Goal: Task Accomplishment & Management: Manage account settings

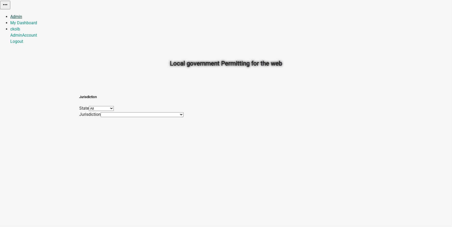
click at [22, 14] on link "Admin" at bounding box center [16, 16] width 12 height 5
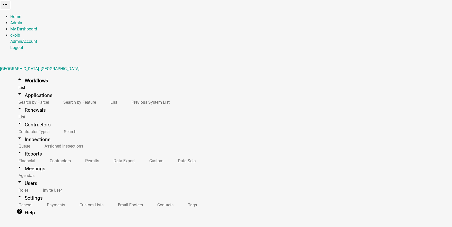
click at [22, 192] on link "arrow_drop_down Settings" at bounding box center [29, 198] width 39 height 12
select select "IA"
select select "Central Standard Time"
select select "d11857e1-273a-4ea0-bc57-9c0516e6ff7a"
drag, startPoint x: 101, startPoint y: 50, endPoint x: 72, endPoint y: 48, distance: 29.2
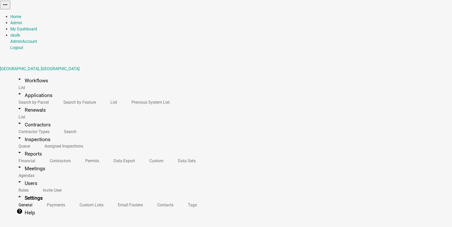
type input "[GEOGRAPHIC_DATA], [US_STATE]"
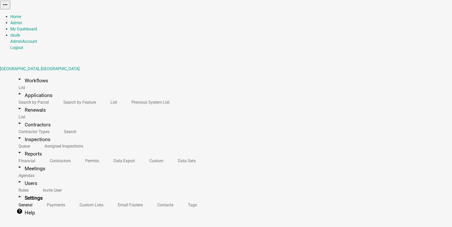
click at [29, 74] on link "arrow_drop_down Workflows" at bounding box center [32, 80] width 44 height 12
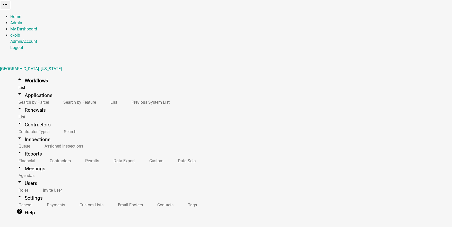
click at [424, 16] on button "Start Application" at bounding box center [438, 12] width 29 height 5
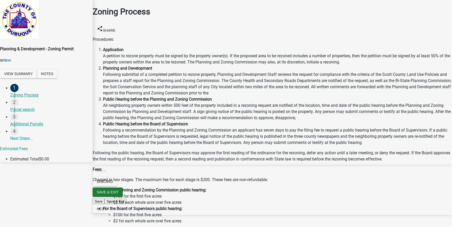
scroll to position [103, 0]
click at [106, 211] on span "Next" at bounding box center [102, 209] width 10 height 4
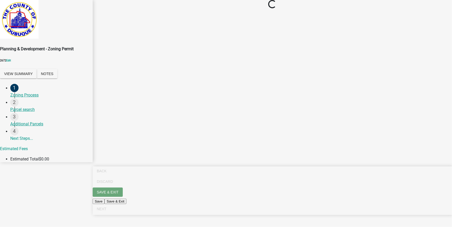
scroll to position [0, 0]
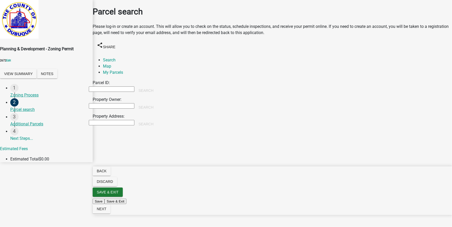
click at [126, 103] on input "Property Owner:" at bounding box center [112, 105] width 46 height 5
type input "colby"
click at [158, 103] on button "Search" at bounding box center [145, 107] width 23 height 9
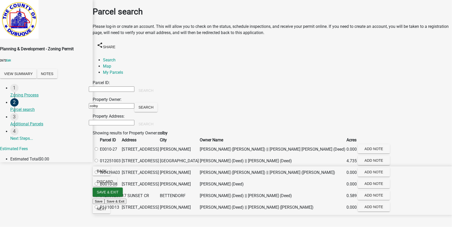
click at [99, 163] on label at bounding box center [99, 160] width 0 height 5
click at [98, 162] on input "radio" at bounding box center [96, 160] width 3 height 3
radio input "true"
click at [111, 64] on link "Map" at bounding box center [107, 66] width 8 height 5
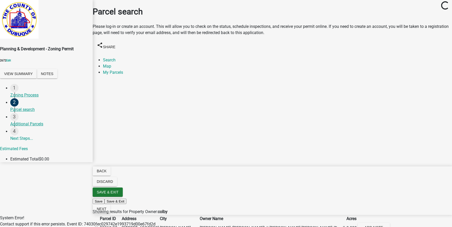
click at [378, 215] on div "System Error! Contact support if this error persists. Event ID: 74030fec029742e…" at bounding box center [226, 221] width 452 height 12
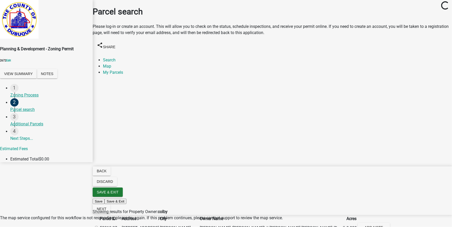
click at [380, 215] on div "The map service configured for this workflow is not responding, please try agai…" at bounding box center [226, 218] width 452 height 6
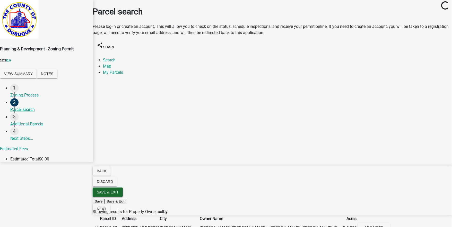
click at [119, 194] on span "Save & Exit" at bounding box center [108, 192] width 22 height 4
click at [431, 211] on button "Save & Exit" at bounding box center [442, 213] width 22 height 5
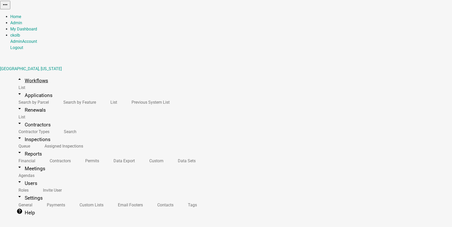
click at [35, 74] on link "arrow_drop_up Workflows" at bounding box center [32, 80] width 44 height 12
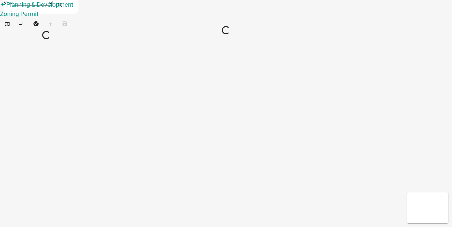
select select "1"
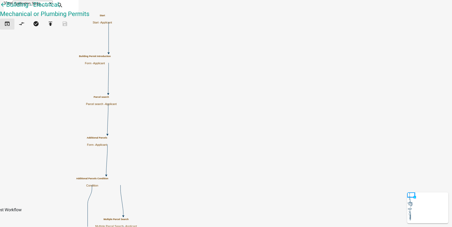
click at [10, 28] on icon "open_in_browser" at bounding box center [7, 24] width 6 height 7
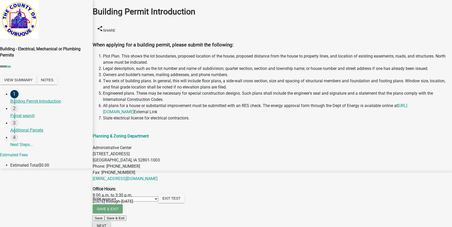
click at [111, 222] on button "Next" at bounding box center [102, 225] width 18 height 9
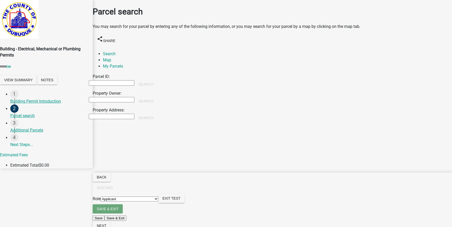
click at [132, 97] on input "Property Owner:" at bounding box center [112, 99] width 46 height 5
type input "[PERSON_NAME]"
click at [158, 96] on button "Search" at bounding box center [145, 100] width 23 height 9
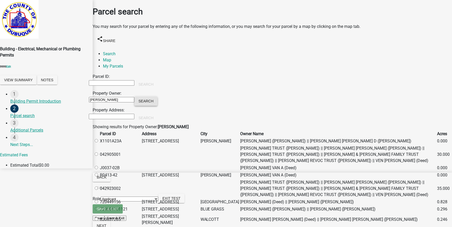
scroll to position [82, 0]
click at [99, 199] on label at bounding box center [99, 201] width 0 height 5
click at [98, 200] on input "radio" at bounding box center [96, 201] width 3 height 3
radio input "true"
click at [106, 223] on span "Next" at bounding box center [102, 225] width 10 height 4
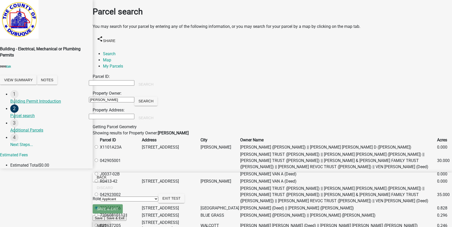
scroll to position [0, 0]
click at [111, 57] on link "Map" at bounding box center [107, 59] width 8 height 5
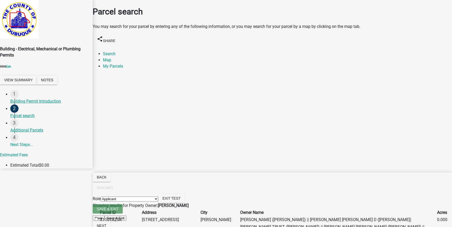
click at [106, 223] on span "Next" at bounding box center [102, 225] width 10 height 4
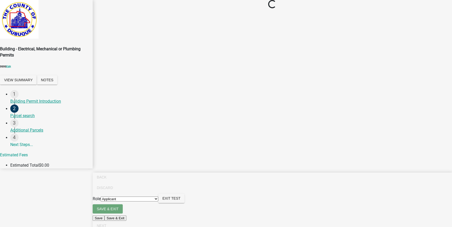
scroll to position [0, 0]
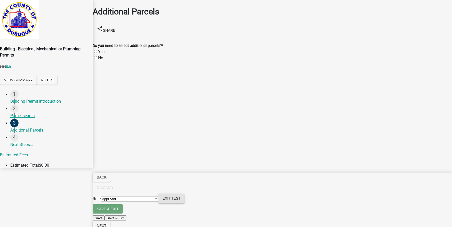
click at [181, 200] on span "Exit Test" at bounding box center [172, 198] width 18 height 4
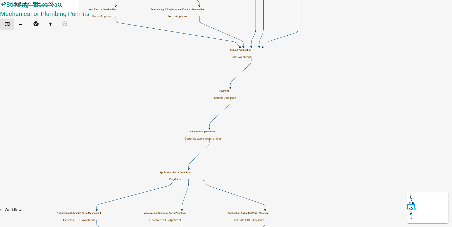
click at [10, 28] on icon "open_in_browser" at bounding box center [7, 24] width 6 height 7
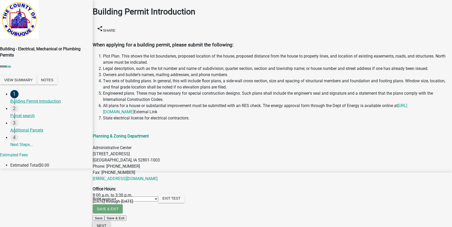
click at [106, 223] on span "Next" at bounding box center [102, 225] width 10 height 4
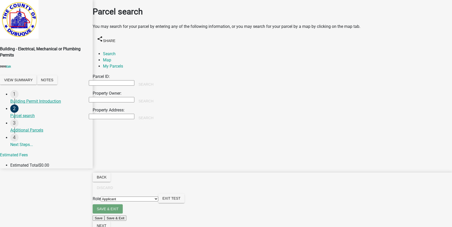
click at [133, 97] on input "Property Owner:" at bounding box center [112, 99] width 46 height 5
type input "[PERSON_NAME]"
click at [158, 96] on button "Search" at bounding box center [145, 100] width 23 height 9
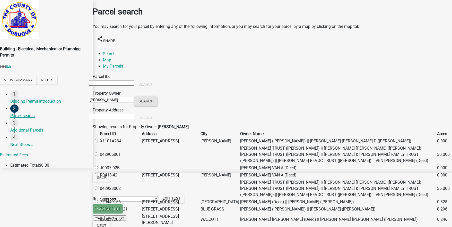
scroll to position [41, 0]
click at [99, 138] on label at bounding box center [99, 140] width 0 height 5
click at [98, 139] on input "radio" at bounding box center [96, 140] width 3 height 3
radio input "true"
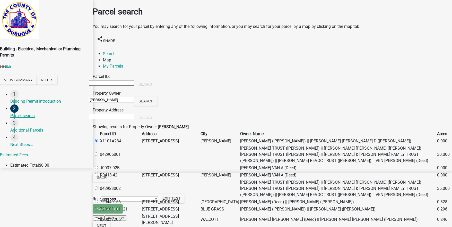
click at [111, 57] on link "Map" at bounding box center [107, 59] width 8 height 5
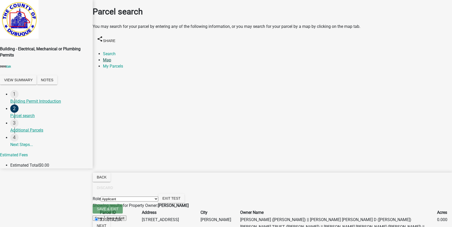
scroll to position [21, 0]
click at [106, 223] on span "Next" at bounding box center [102, 225] width 10 height 4
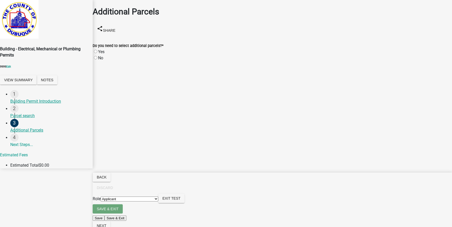
click at [102, 55] on label "No" at bounding box center [100, 57] width 5 height 5
click at [97, 56] on input "No" at bounding box center [95, 57] width 3 height 3
radio input "true"
click at [106, 223] on span "Next" at bounding box center [102, 225] width 10 height 4
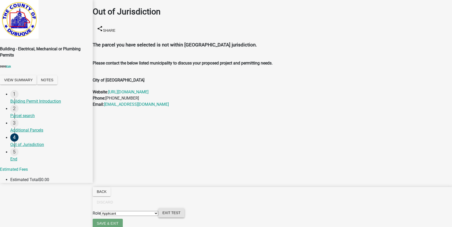
click at [181, 215] on span "Exit Test" at bounding box center [172, 212] width 18 height 4
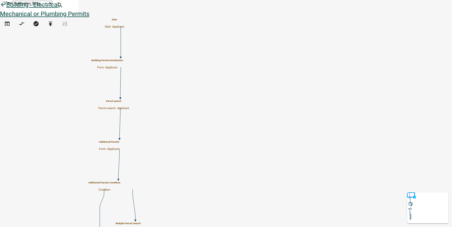
click at [6, 9] on icon "arrow_back" at bounding box center [3, 5] width 6 height 7
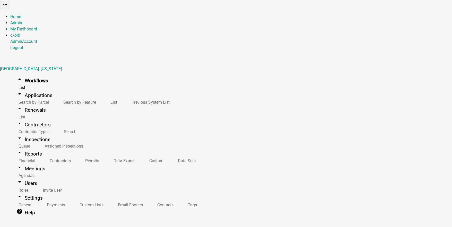
click at [25, 148] on link "arrow_drop_down Reports" at bounding box center [29, 154] width 38 height 12
click at [105, 155] on link "Data Export" at bounding box center [123, 160] width 36 height 11
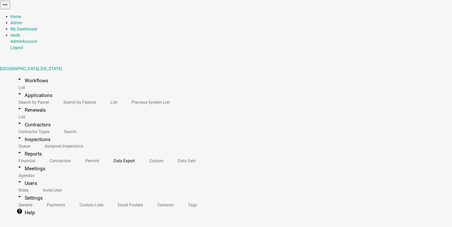
select select "1: 5891a3d4-671b-4ecb-945b-2d0186d3d287"
click at [31, 74] on link "arrow_drop_down Workflows" at bounding box center [32, 80] width 44 height 12
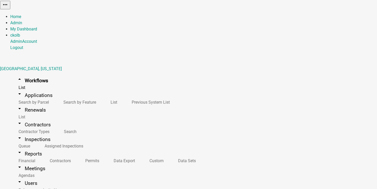
scroll to position [3, 0]
click at [348, 16] on button "Start Application" at bounding box center [362, 12] width 29 height 5
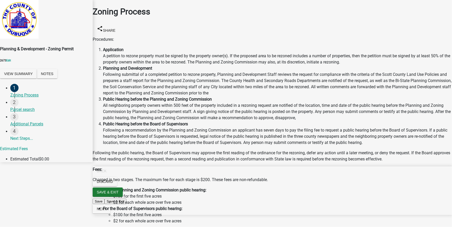
scroll to position [62, 0]
click at [106, 211] on span "Next" at bounding box center [102, 209] width 10 height 4
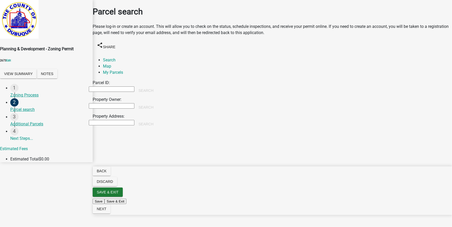
click at [115, 103] on input "Property Owner:" at bounding box center [112, 105] width 46 height 5
type input "colby"
click at [158, 103] on button "Search" at bounding box center [145, 107] width 23 height 9
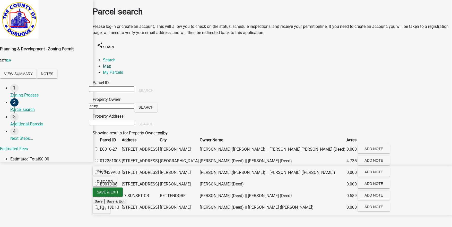
click at [111, 64] on link "Map" at bounding box center [107, 66] width 8 height 5
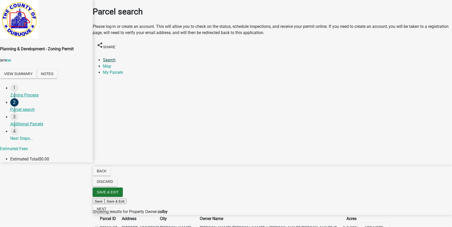
click at [114, 57] on link "Search" at bounding box center [109, 59] width 13 height 5
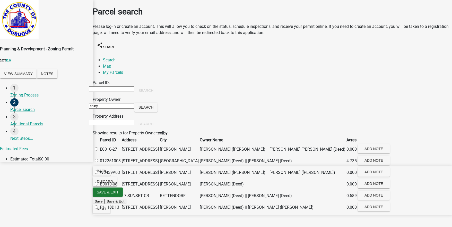
scroll to position [21, 0]
click at [99, 147] on label at bounding box center [99, 149] width 0 height 5
click at [98, 147] on input "radio" at bounding box center [96, 148] width 3 height 3
radio input "true"
click at [111, 213] on button "Next" at bounding box center [102, 208] width 18 height 9
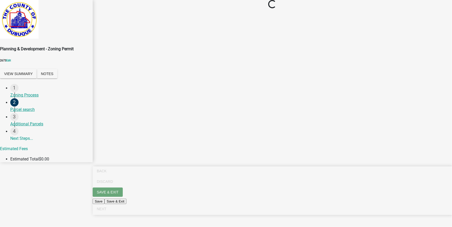
scroll to position [0, 0]
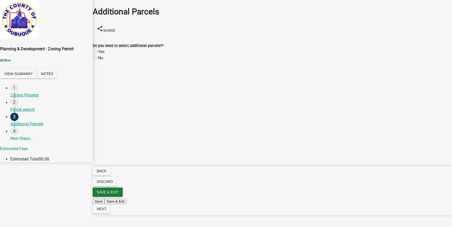
click at [100, 55] on label "No" at bounding box center [100, 57] width 5 height 5
click at [97, 56] on input "No" at bounding box center [95, 57] width 3 height 3
radio input "true"
click at [106, 211] on span "Next" at bounding box center [102, 209] width 10 height 4
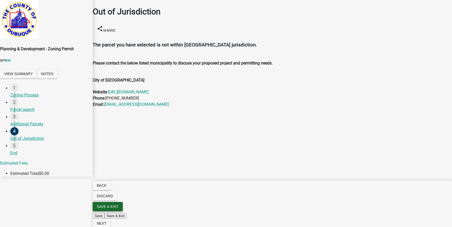
click at [119, 208] on span "Save & Exit" at bounding box center [108, 206] width 22 height 4
click at [431, 211] on button "Save & Exit" at bounding box center [442, 213] width 22 height 5
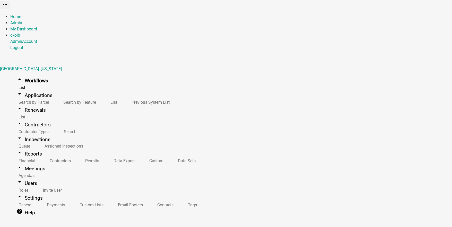
click at [424, 16] on button "Start Application" at bounding box center [438, 12] width 29 height 5
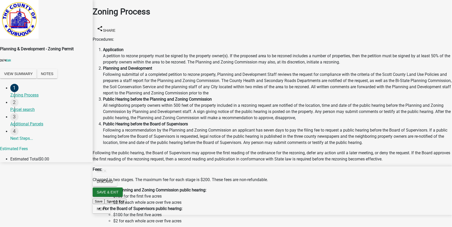
scroll to position [103, 0]
click at [106, 211] on span "Next" at bounding box center [102, 209] width 10 height 4
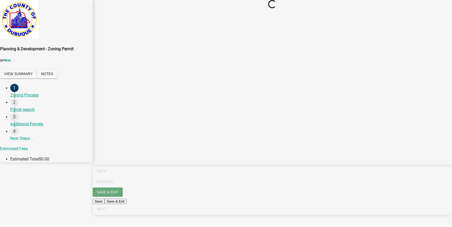
scroll to position [0, 0]
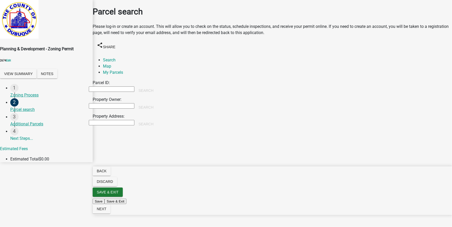
click at [127, 103] on input "Property Owner:" at bounding box center [112, 105] width 46 height 5
type input "colby"
click at [158, 103] on button "Search" at bounding box center [145, 107] width 23 height 9
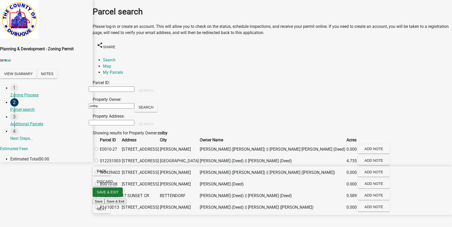
click at [99, 163] on label at bounding box center [99, 160] width 0 height 5
click at [98, 162] on input "radio" at bounding box center [96, 160] width 3 height 3
radio input "true"
click at [106, 211] on span "Next" at bounding box center [102, 209] width 10 height 4
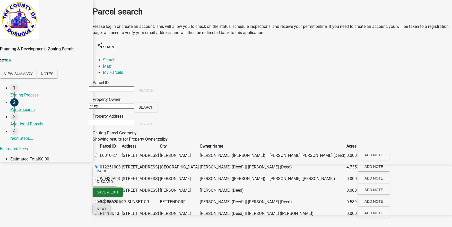
click at [111, 213] on button "Next" at bounding box center [102, 208] width 18 height 9
click at [111, 64] on link "Map" at bounding box center [107, 66] width 8 height 5
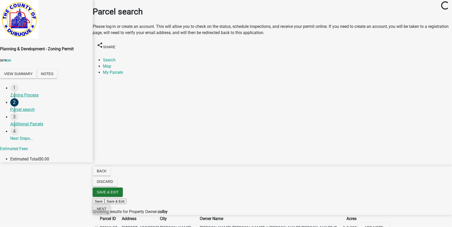
click at [106, 211] on span "Next" at bounding box center [102, 209] width 10 height 4
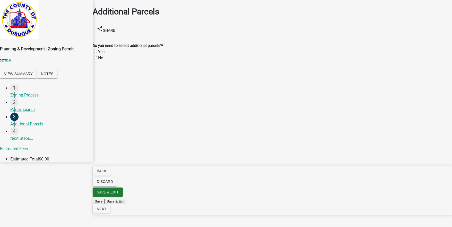
click at [102, 55] on label "No" at bounding box center [100, 57] width 5 height 5
click at [97, 56] on input "No" at bounding box center [95, 57] width 3 height 3
radio input "true"
click at [106, 211] on span "Next" at bounding box center [102, 209] width 10 height 4
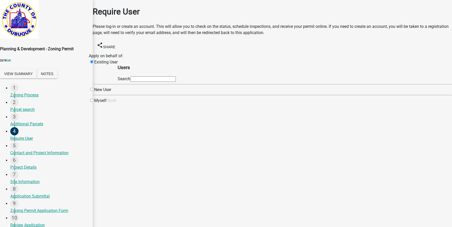
click at [94, 91] on input "radio" at bounding box center [91, 89] width 3 height 3
radio input "true"
radio input "false"
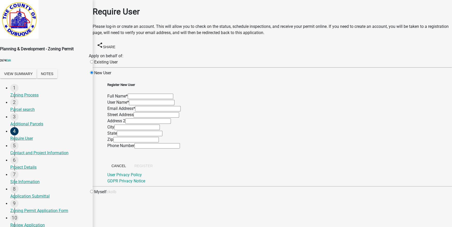
scroll to position [124, 0]
click at [94, 190] on input "radio" at bounding box center [91, 191] width 3 height 3
radio input "true"
radio input "false"
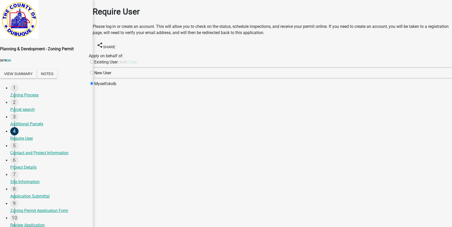
click at [94, 60] on input "radio" at bounding box center [91, 61] width 3 height 3
radio input "true"
radio input "false"
click at [176, 81] on input "text" at bounding box center [153, 78] width 46 height 5
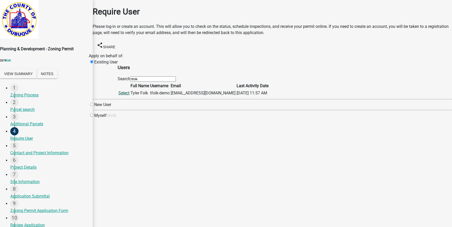
type input "tfolk"
click at [130, 95] on link "Select" at bounding box center [124, 92] width 11 height 5
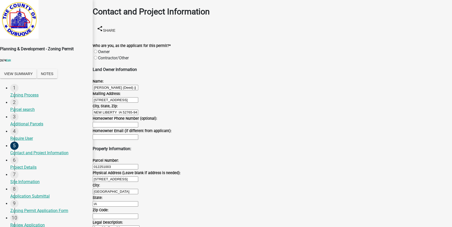
click at [100, 49] on label "Owner" at bounding box center [104, 51] width 12 height 5
click at [97, 50] on input "Owner" at bounding box center [95, 51] width 3 height 3
radio input "true"
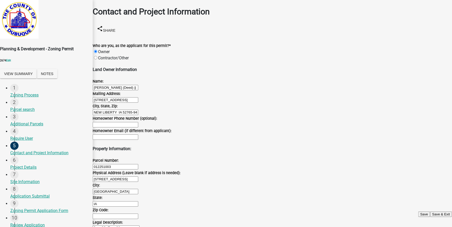
click at [431, 211] on button "Save & Exit" at bounding box center [442, 213] width 22 height 5
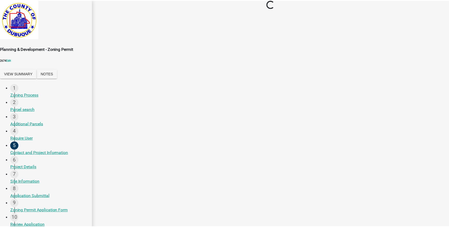
scroll to position [0, 0]
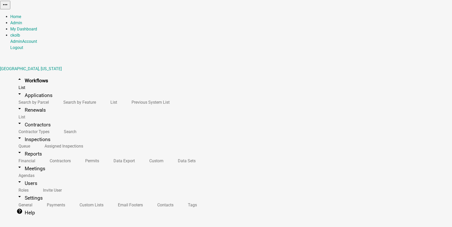
click at [25, 119] on link "arrow_drop_down Contractors" at bounding box center [33, 125] width 47 height 12
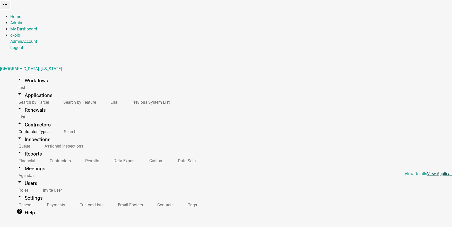
click at [427, 171] on link "View Application" at bounding box center [442, 173] width 30 height 5
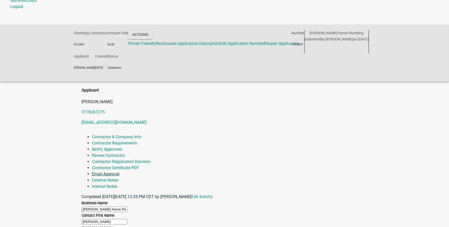
scroll to position [62, 0]
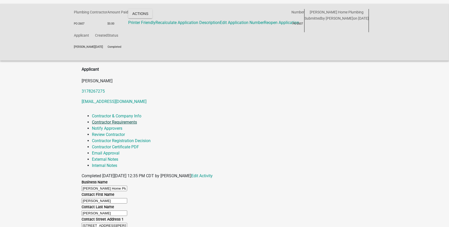
click at [137, 120] on link "Contractor Requirements" at bounding box center [114, 122] width 45 height 5
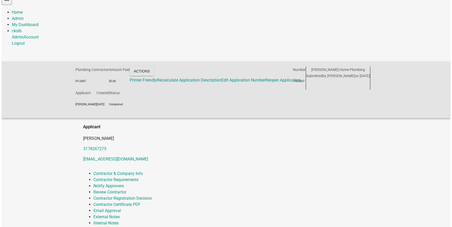
scroll to position [0, 0]
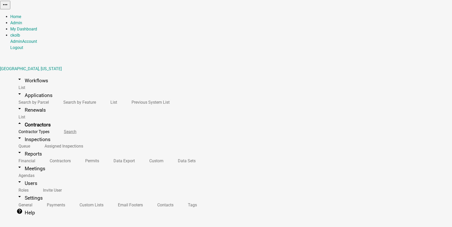
click at [56, 126] on link "Search" at bounding box center [69, 131] width 27 height 11
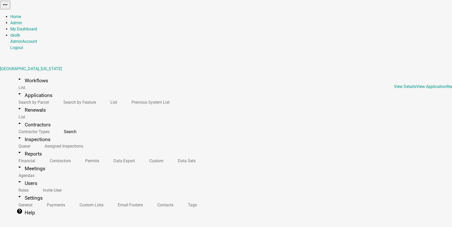
click at [26, 89] on link "arrow_drop_down Applications" at bounding box center [34, 95] width 48 height 12
drag, startPoint x: 129, startPoint y: 100, endPoint x: 134, endPoint y: 103, distance: 5.8
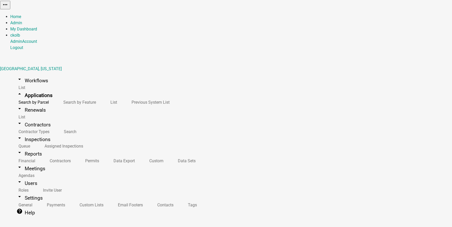
type input "main"
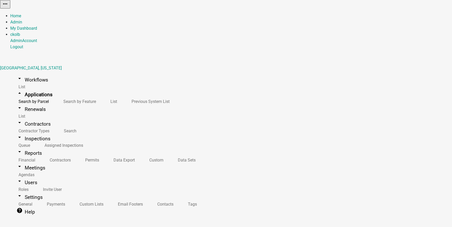
type textarea "IN VIOLATION - list the code of the particular violation here"
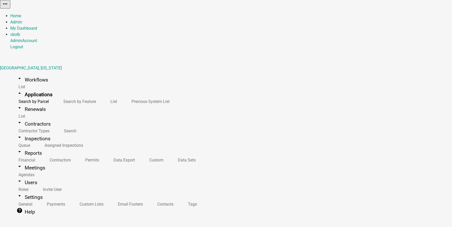
scroll to position [62, 0]
